Goal: Complete application form

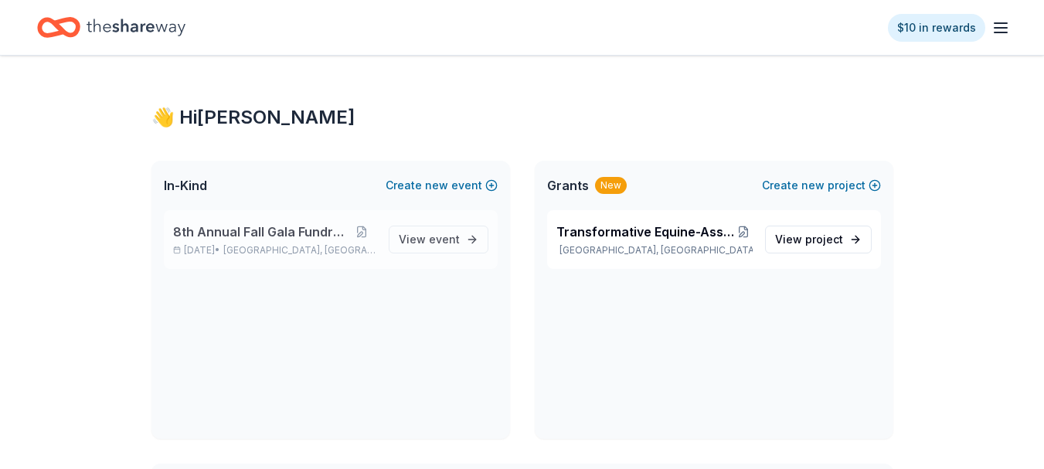
click at [255, 234] on span "8th Annual Fall Gala Fundraiser" at bounding box center [260, 232] width 175 height 19
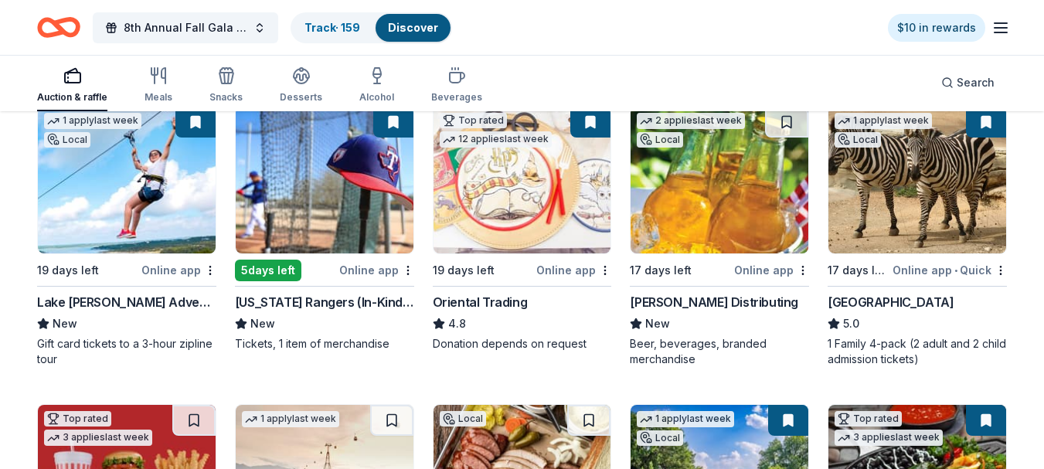
scroll to position [155, 0]
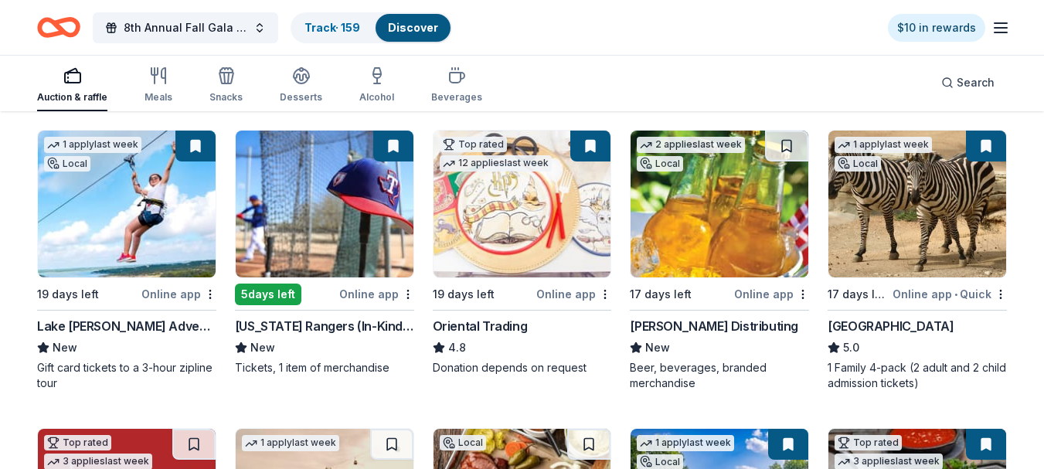
click at [707, 241] on img at bounding box center [720, 204] width 178 height 147
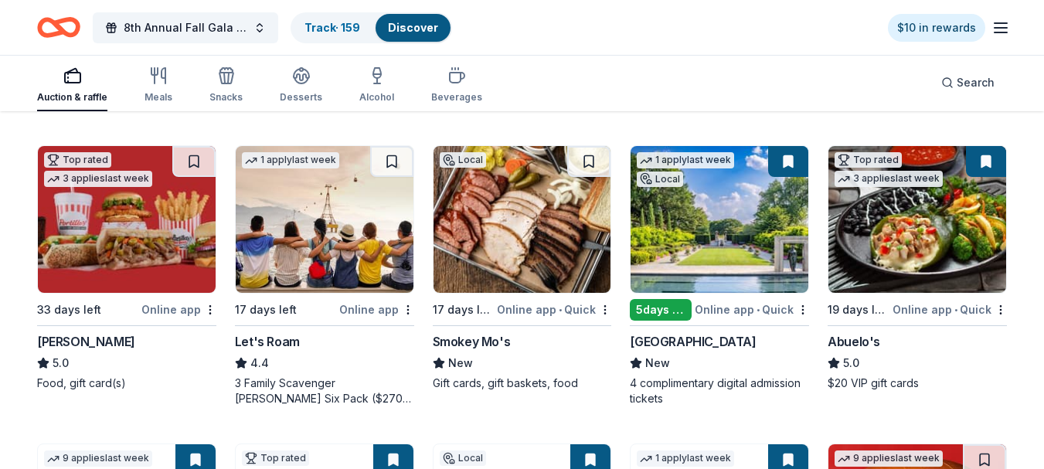
scroll to position [464, 0]
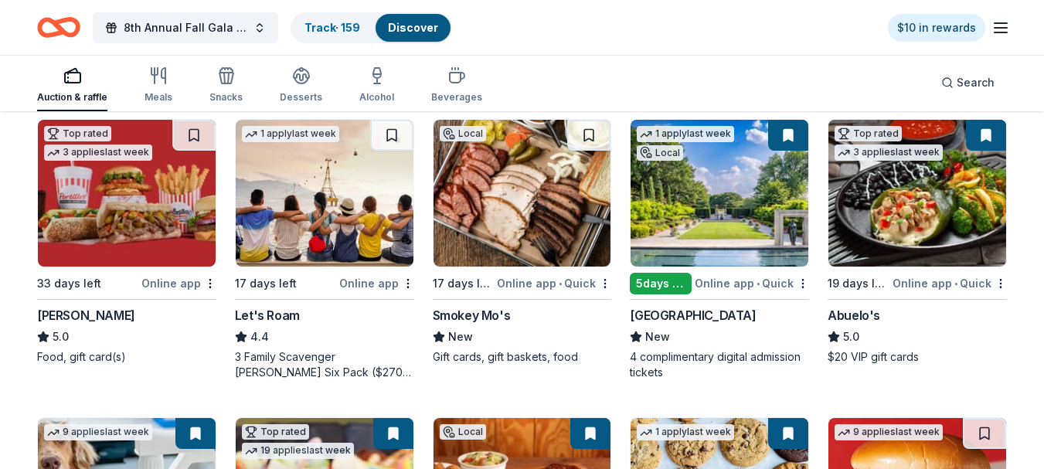
click at [714, 203] on img at bounding box center [720, 193] width 178 height 147
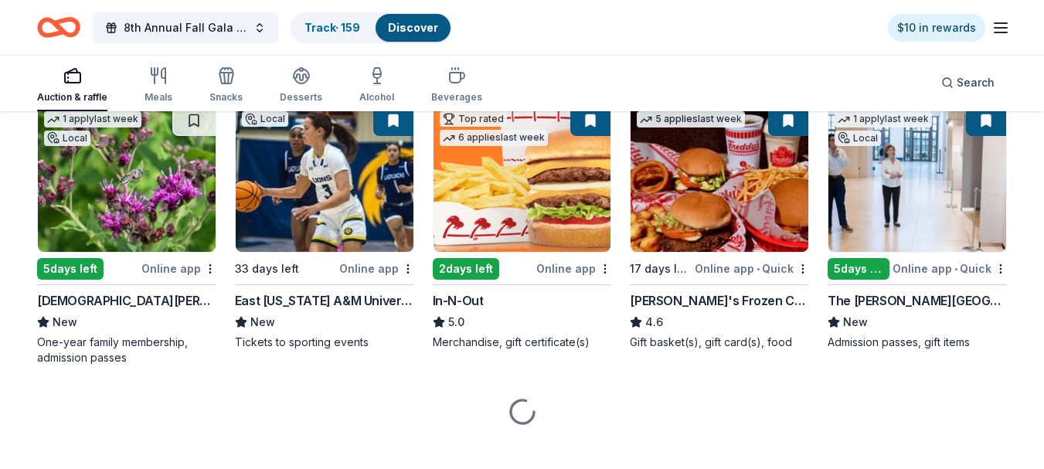
scroll to position [1082, 0]
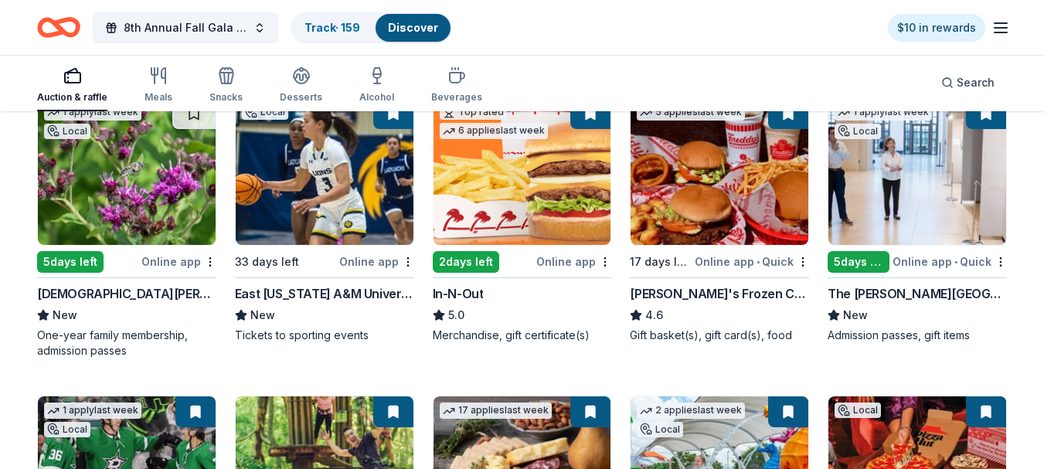
click at [421, 29] on link "Discover" at bounding box center [413, 27] width 50 height 13
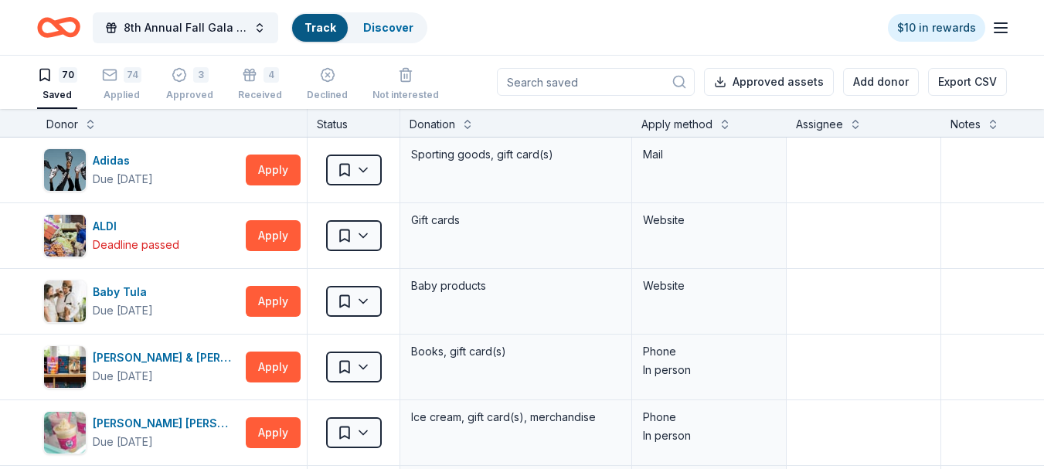
scroll to position [1, 0]
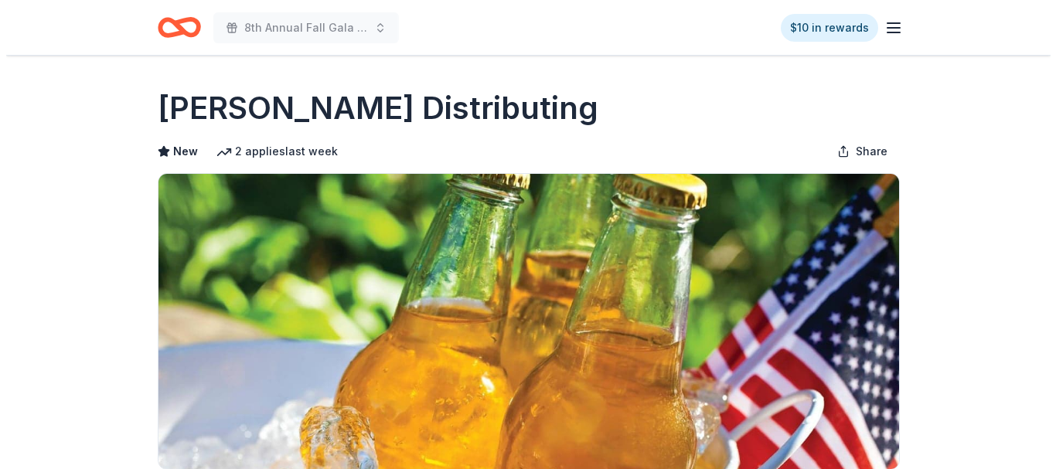
scroll to position [773, 0]
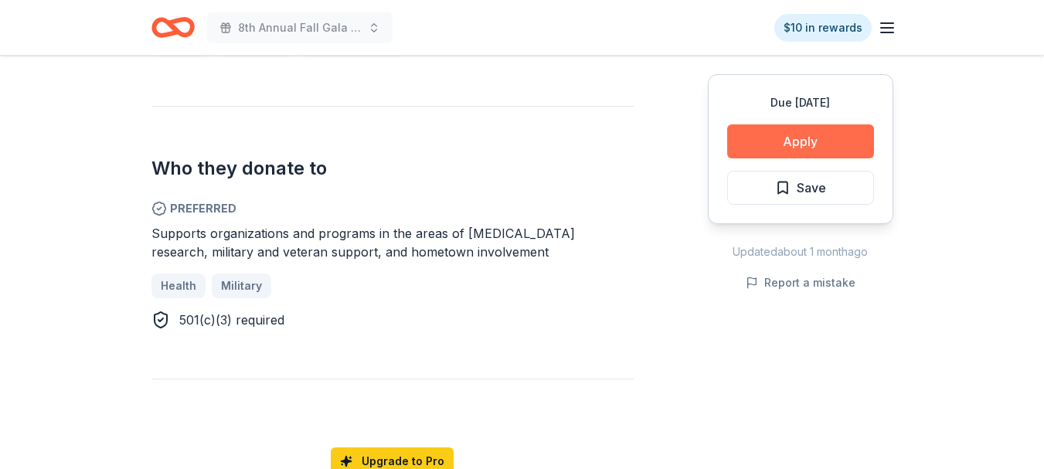
click at [794, 138] on button "Apply" at bounding box center [800, 141] width 147 height 34
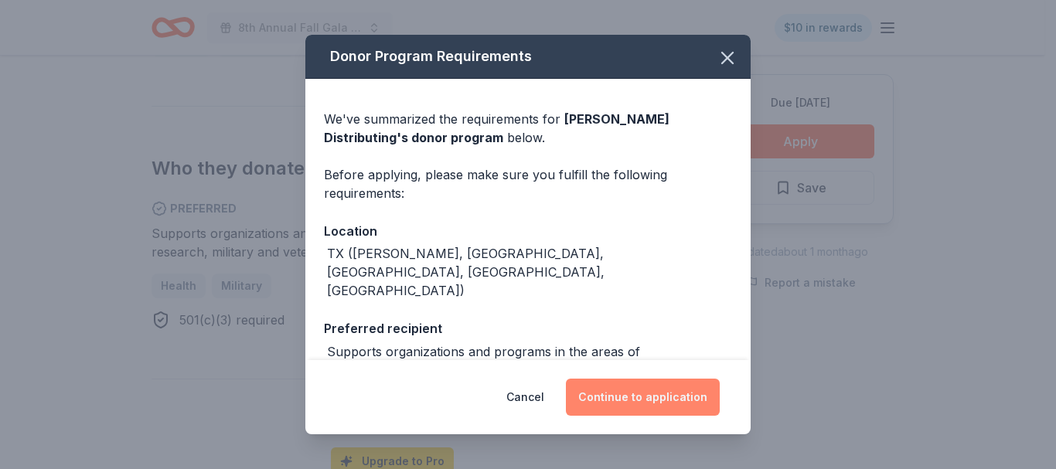
click at [645, 396] on button "Continue to application" at bounding box center [643, 397] width 154 height 37
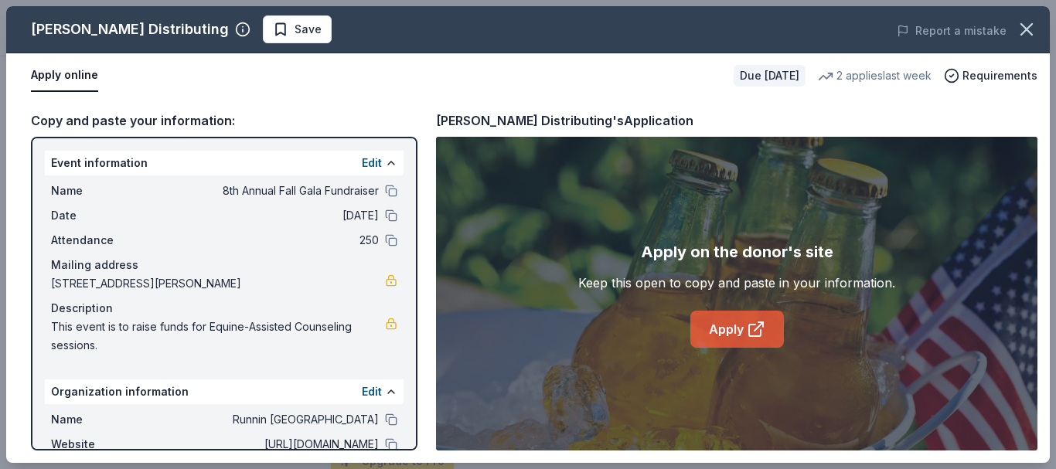
click at [731, 332] on link "Apply" at bounding box center [737, 329] width 94 height 37
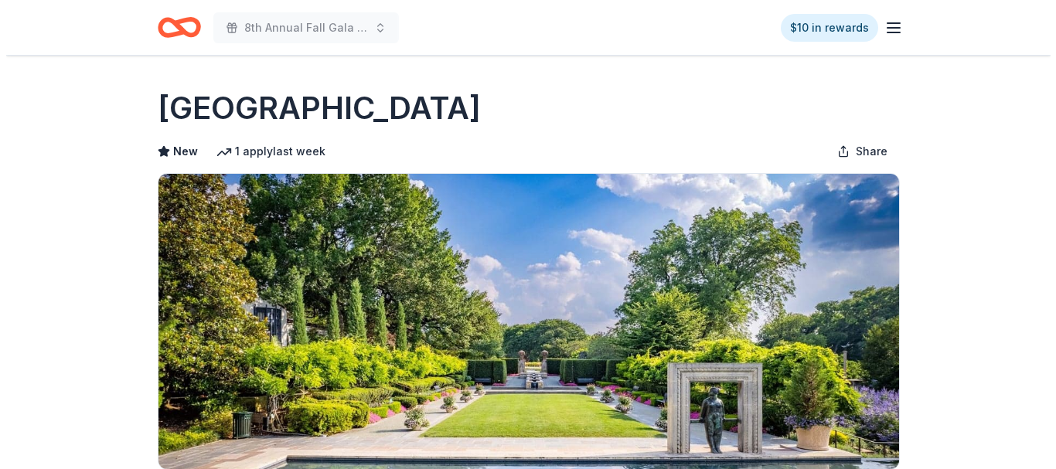
scroll to position [309, 0]
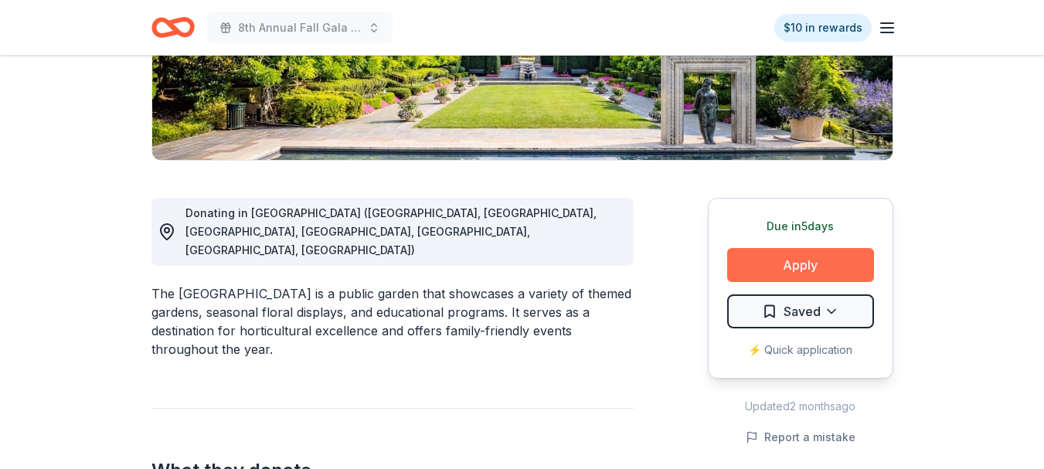
click at [806, 260] on button "Apply" at bounding box center [800, 265] width 147 height 34
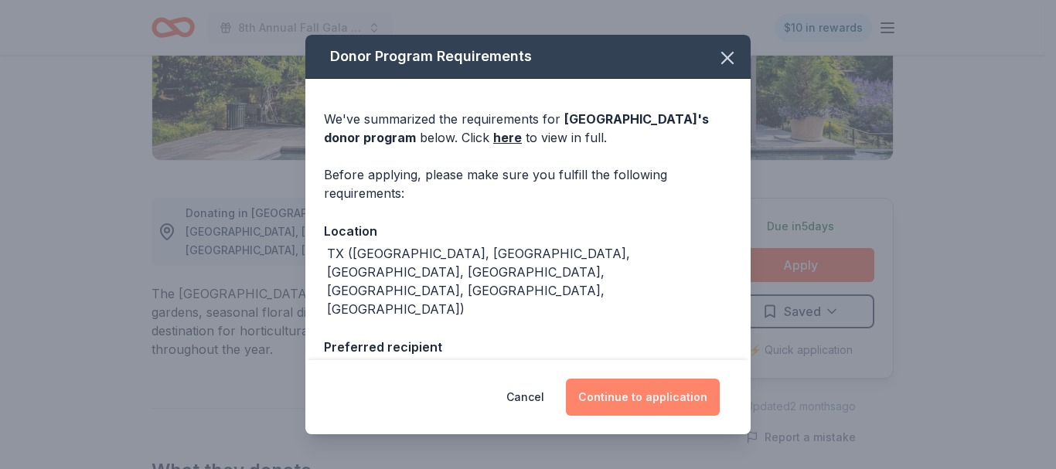
click at [664, 393] on button "Continue to application" at bounding box center [643, 397] width 154 height 37
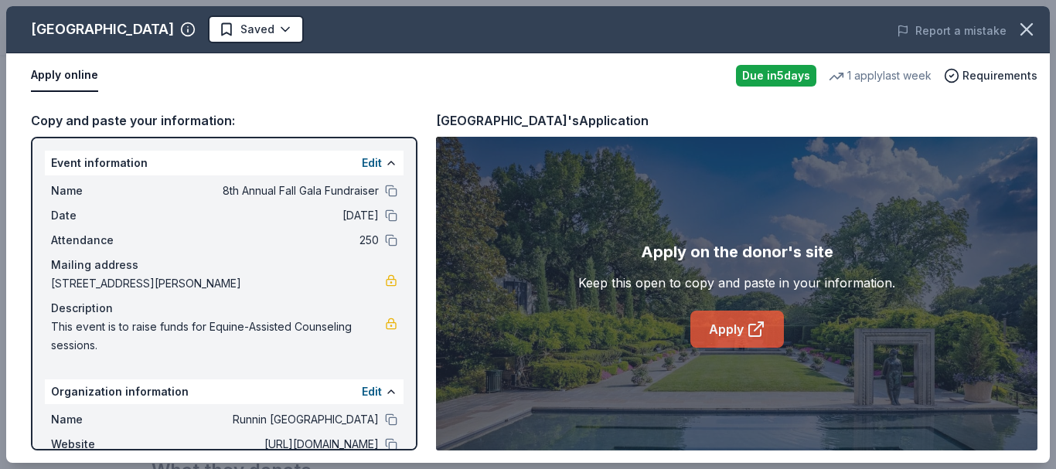
click at [734, 327] on link "Apply" at bounding box center [737, 329] width 94 height 37
click at [733, 328] on link "Apply" at bounding box center [737, 329] width 94 height 37
